Goal: Find specific page/section: Find specific page/section

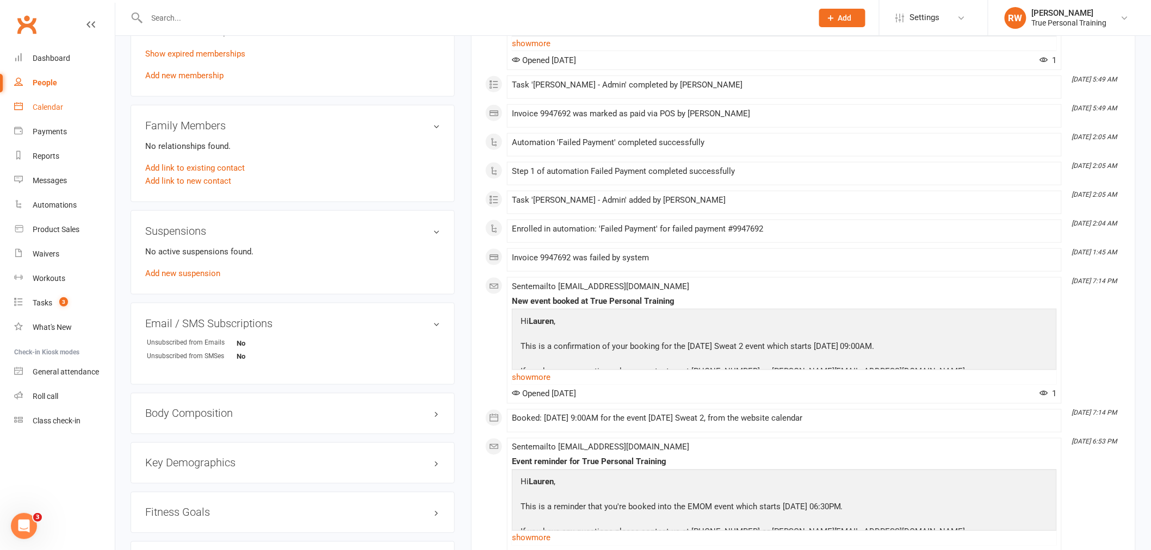
drag, startPoint x: 0, startPoint y: 0, endPoint x: 64, endPoint y: 100, distance: 118.1
click at [64, 100] on link "Calendar" at bounding box center [64, 107] width 101 height 24
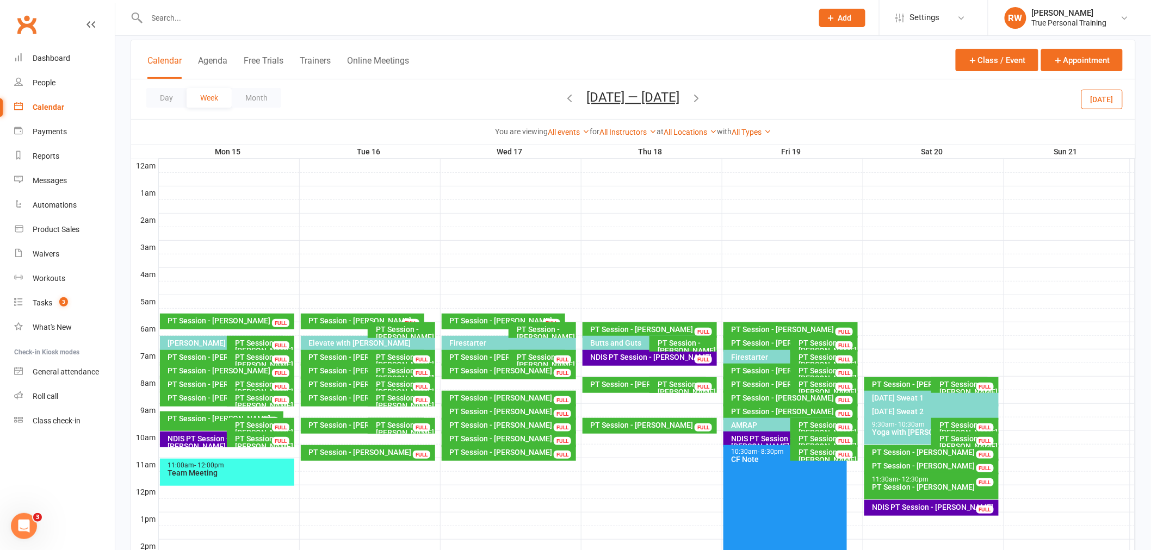
scroll to position [77, 0]
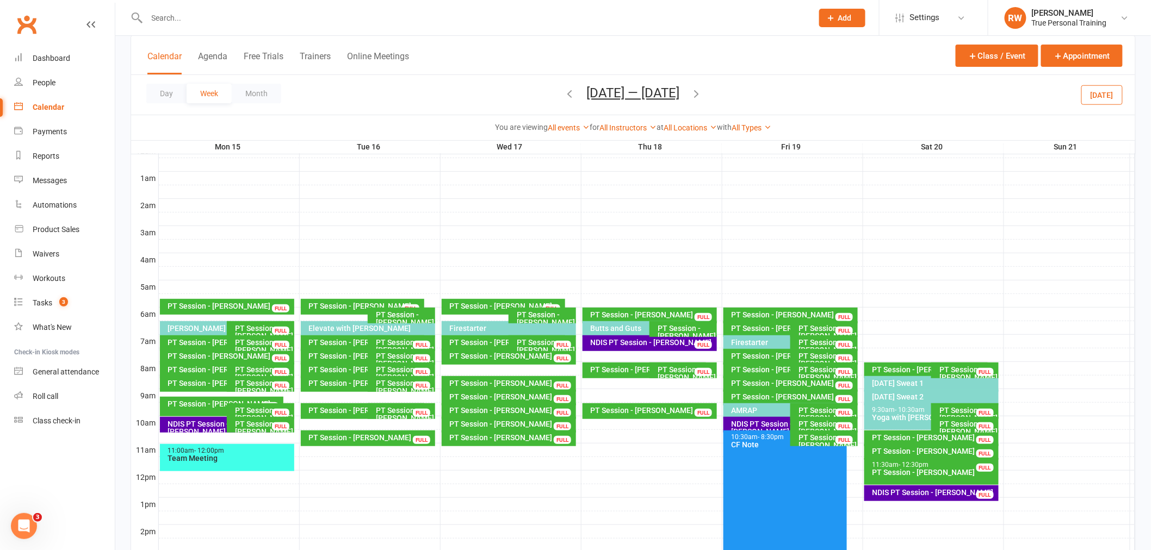
click at [567, 96] on icon "button" at bounding box center [570, 94] width 12 height 12
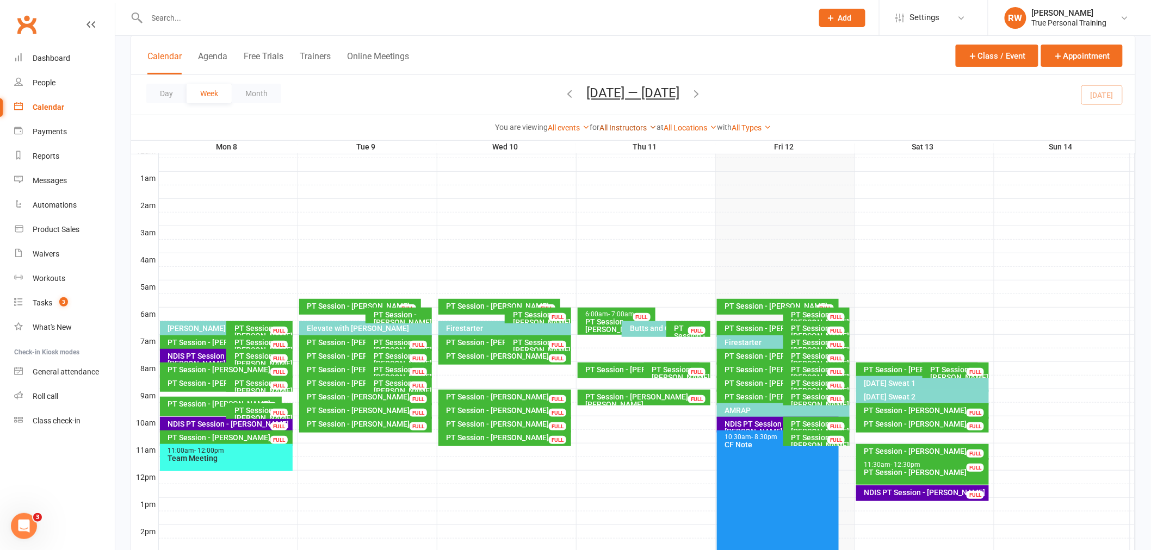
click at [604, 128] on link "All Instructors" at bounding box center [627, 127] width 57 height 9
click at [608, 150] on link "[PERSON_NAME]" at bounding box center [602, 149] width 108 height 22
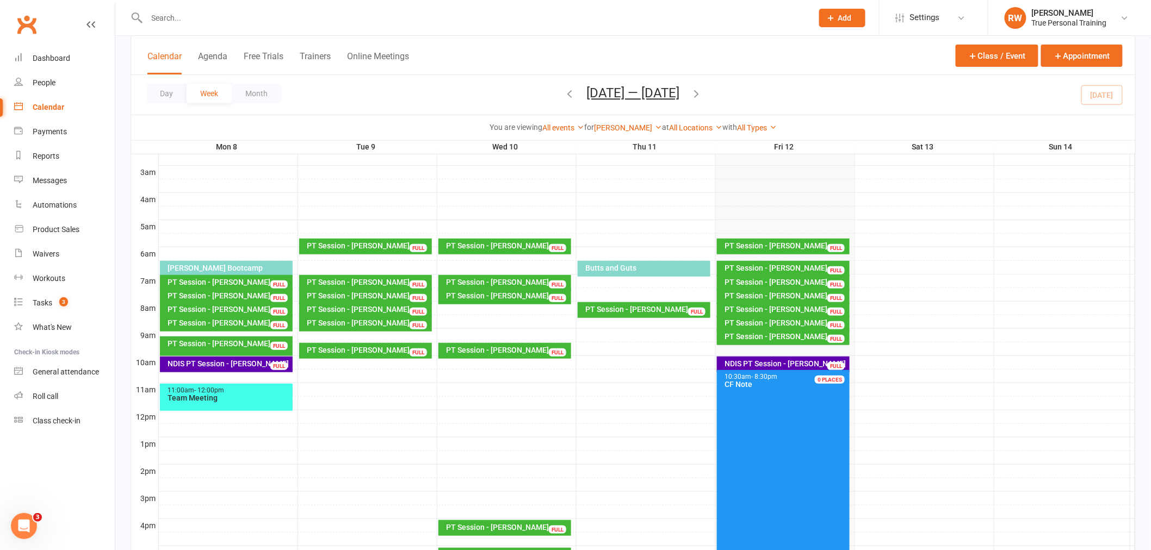
scroll to position [77, 0]
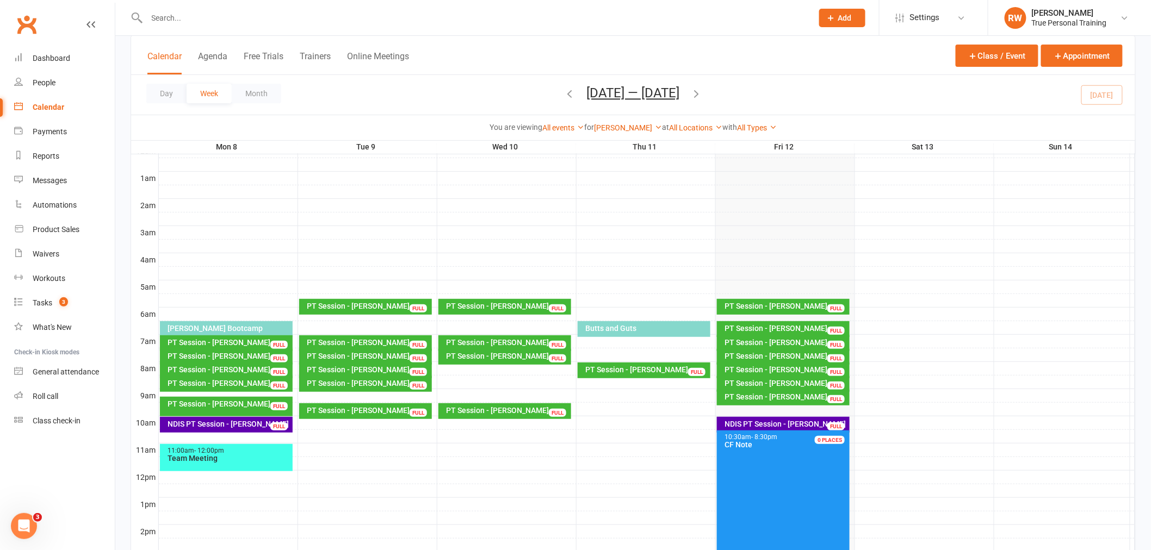
click at [569, 97] on icon "button" at bounding box center [570, 94] width 12 height 12
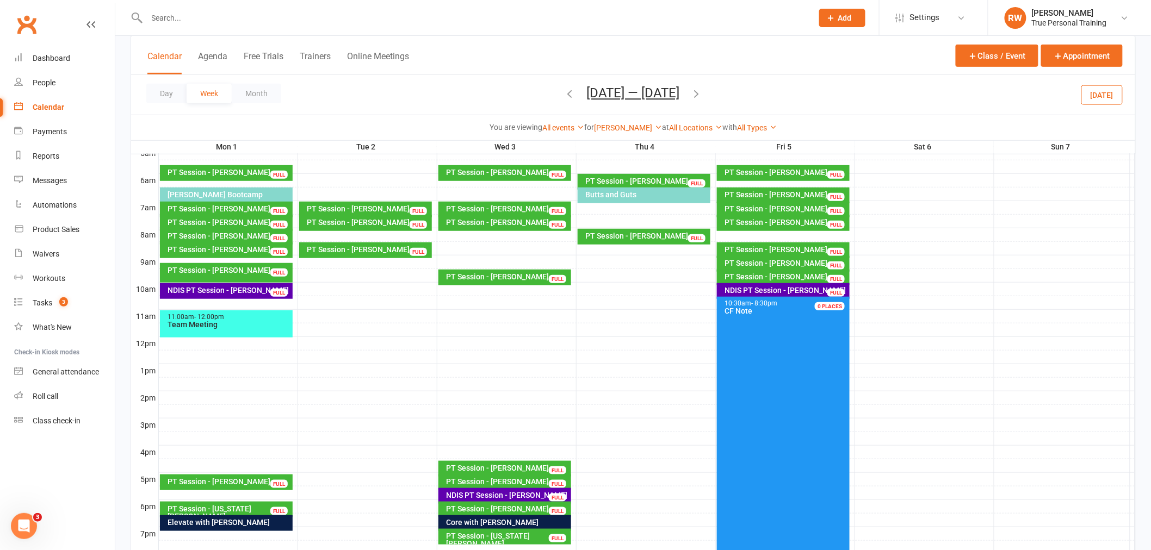
scroll to position [197, 0]
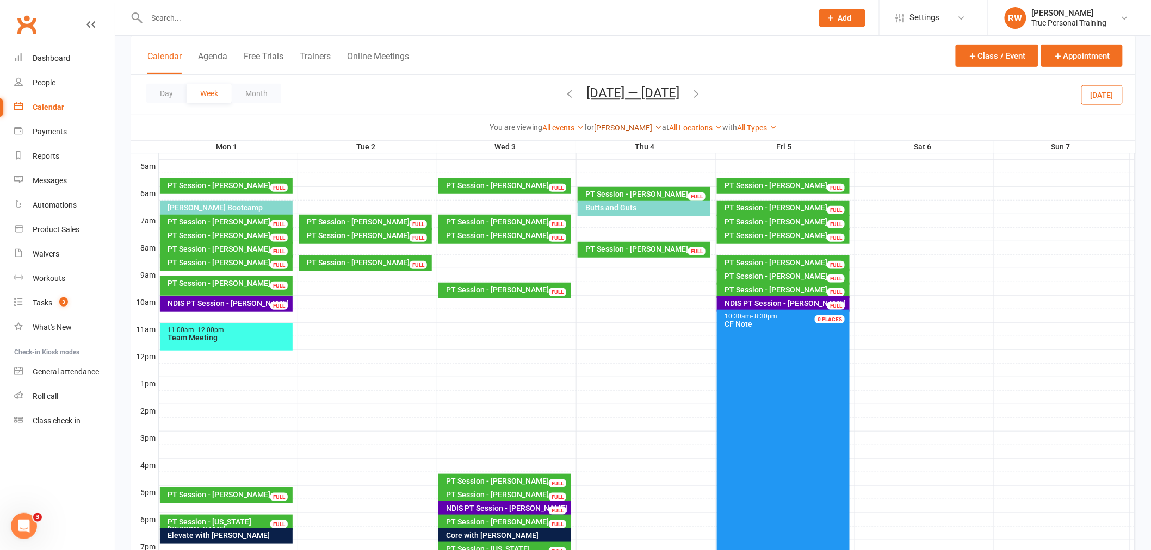
click at [634, 127] on link "[PERSON_NAME]" at bounding box center [628, 127] width 68 height 9
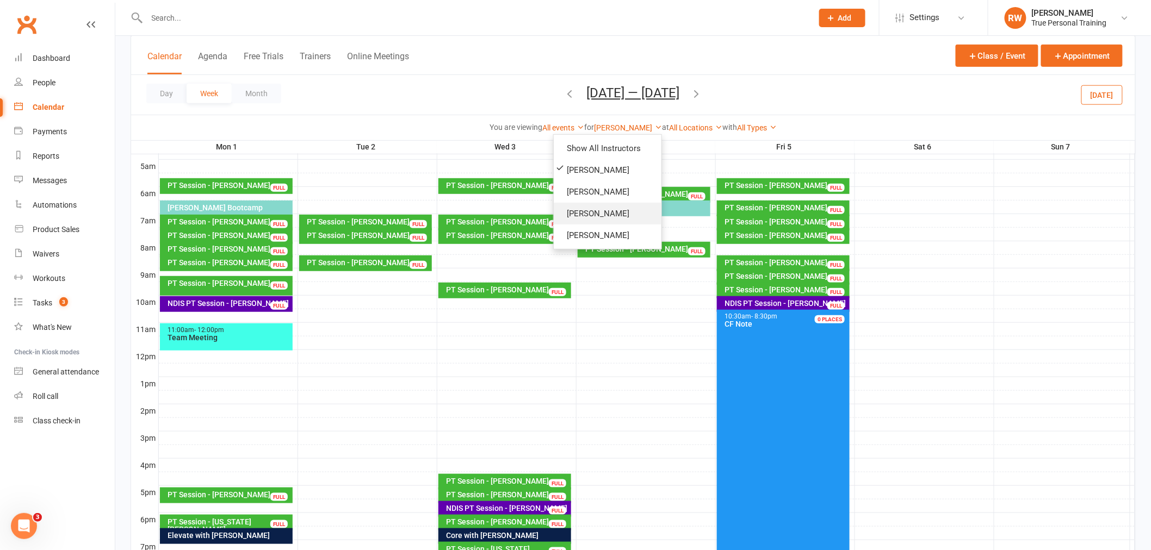
click at [632, 209] on link "[PERSON_NAME]" at bounding box center [608, 214] width 108 height 22
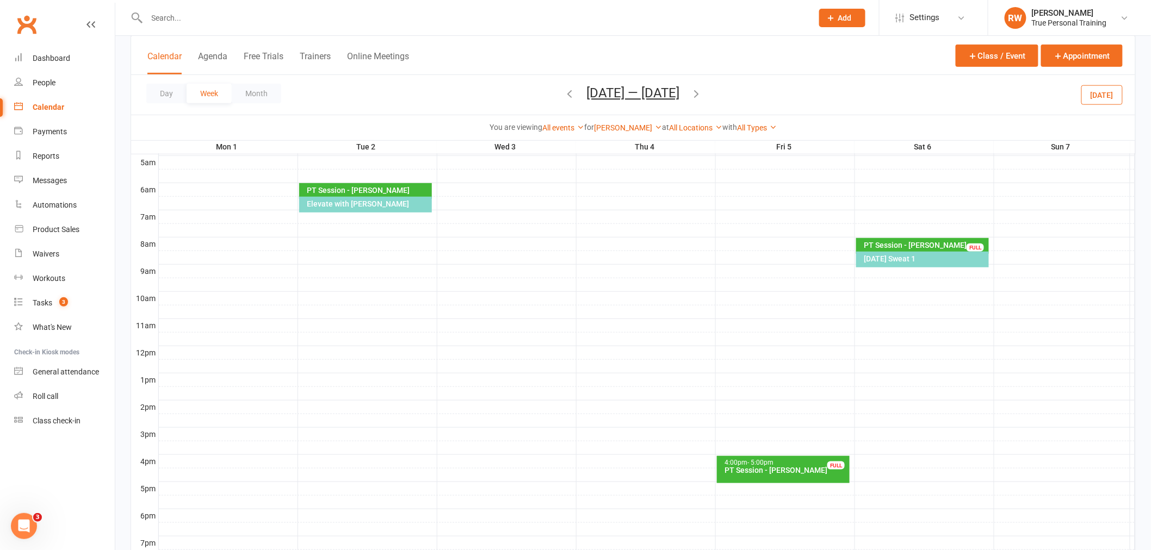
scroll to position [181, 0]
